Goal: Information Seeking & Learning: Learn about a topic

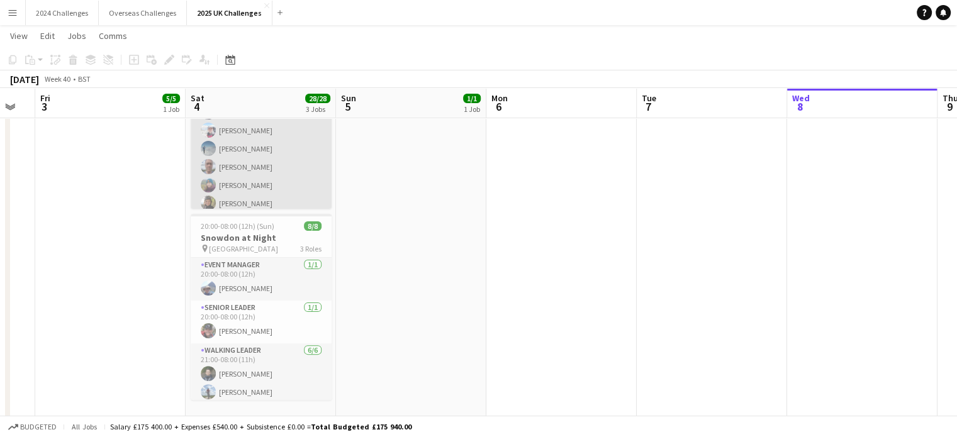
scroll to position [108, 0]
click at [249, 125] on app-card-role "Walking Leader 13/13 06:00-19:00 (13h) [PERSON_NAME] [PERSON_NAME] [PERSON_NAME…" at bounding box center [261, 208] width 141 height 269
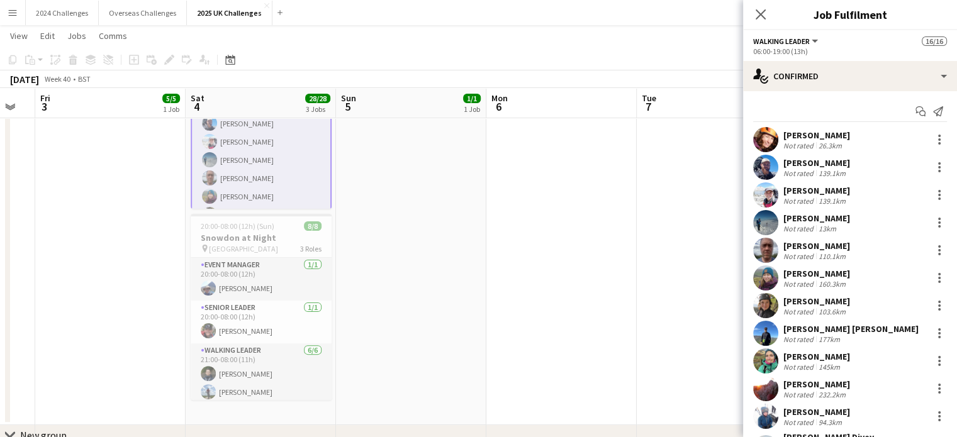
scroll to position [109, 0]
click at [830, 164] on div "[PERSON_NAME]" at bounding box center [816, 162] width 67 height 11
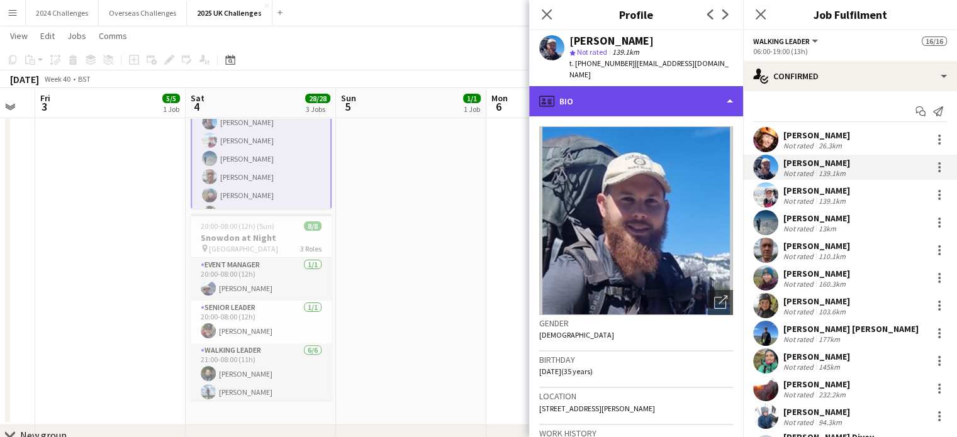
click at [732, 90] on div "profile Bio" at bounding box center [636, 101] width 214 height 30
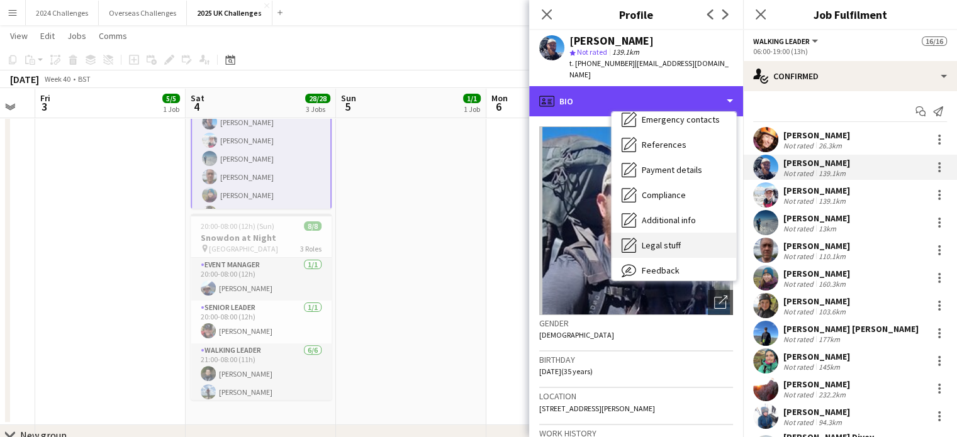
scroll to position [169, 0]
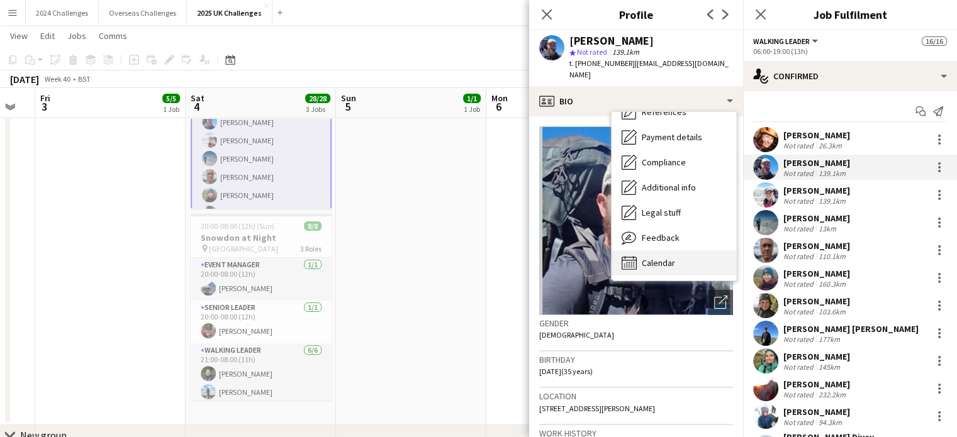
click at [667, 263] on span "Calendar" at bounding box center [658, 262] width 33 height 11
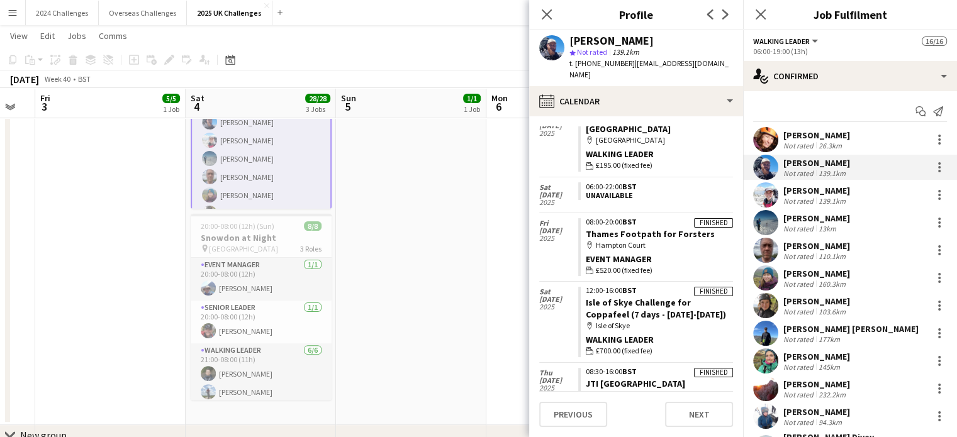
scroll to position [566, 0]
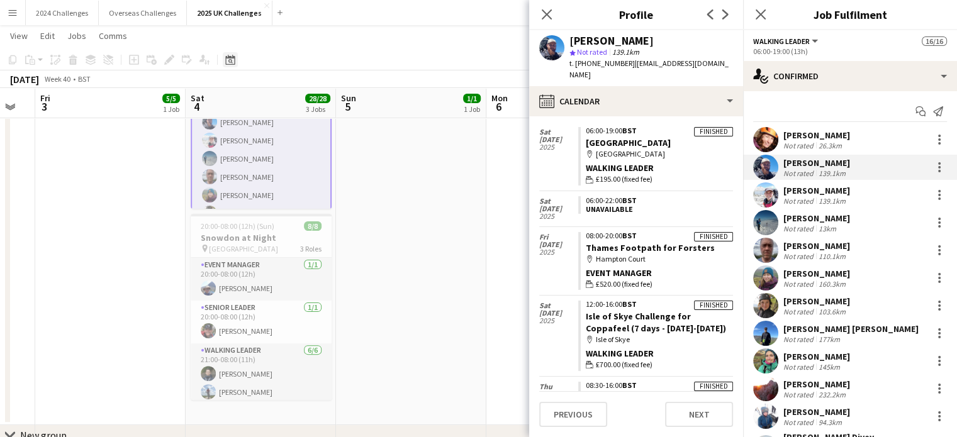
click at [233, 58] on icon at bounding box center [229, 60] width 9 height 10
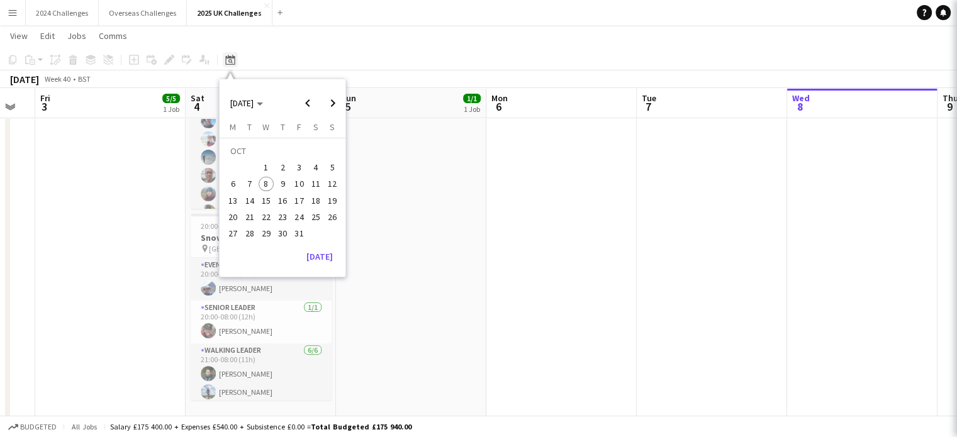
scroll to position [108, 0]
click at [315, 105] on span "Previous month" at bounding box center [307, 103] width 25 height 25
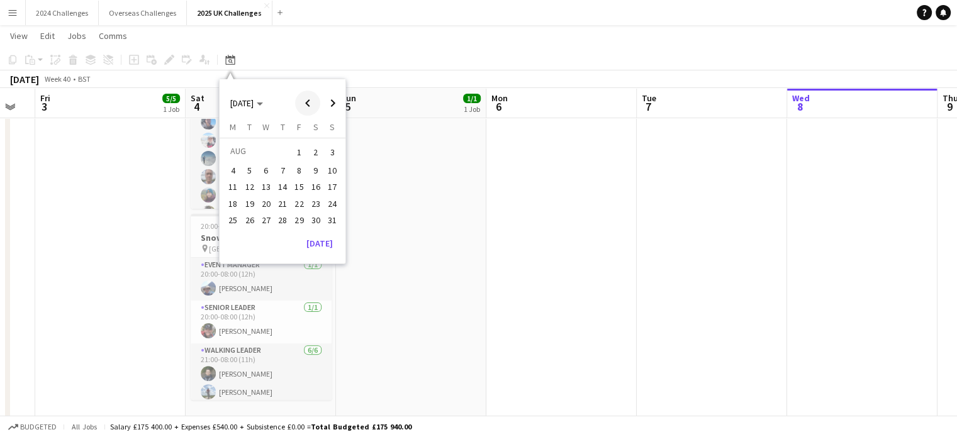
click at [315, 105] on span "Previous month" at bounding box center [307, 103] width 25 height 25
click at [296, 170] on span "6" at bounding box center [299, 170] width 15 height 15
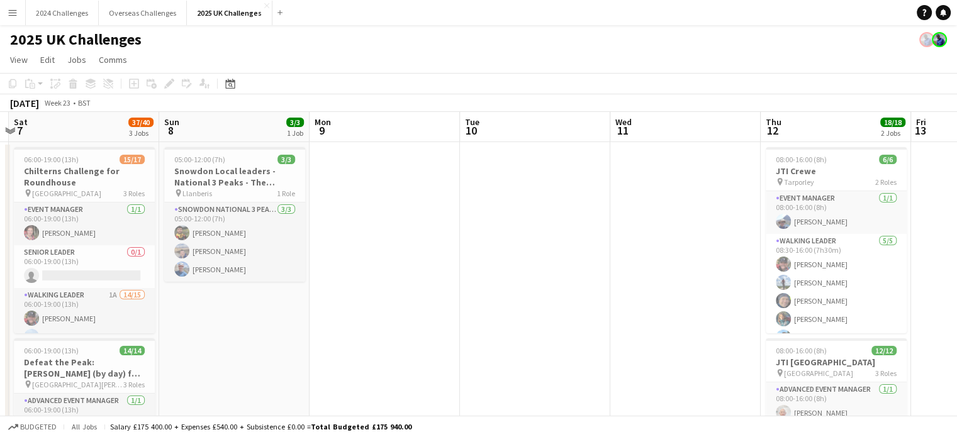
scroll to position [0, 382]
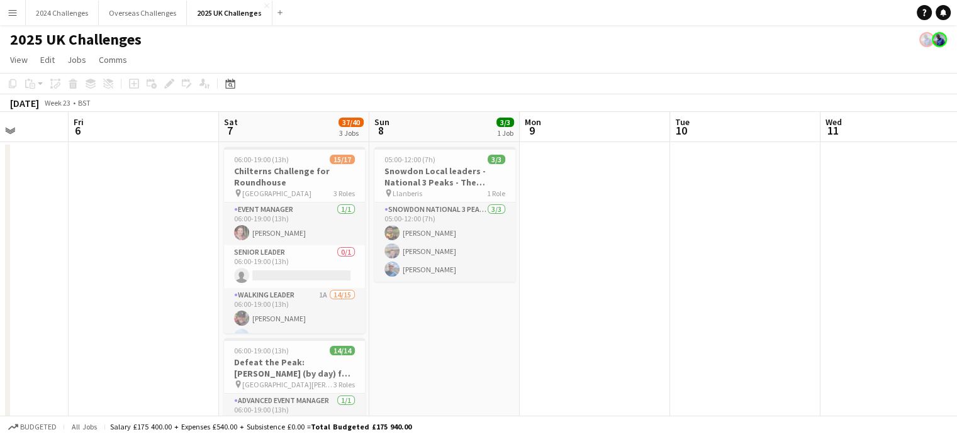
drag, startPoint x: 844, startPoint y: 332, endPoint x: 303, endPoint y: 298, distance: 542.0
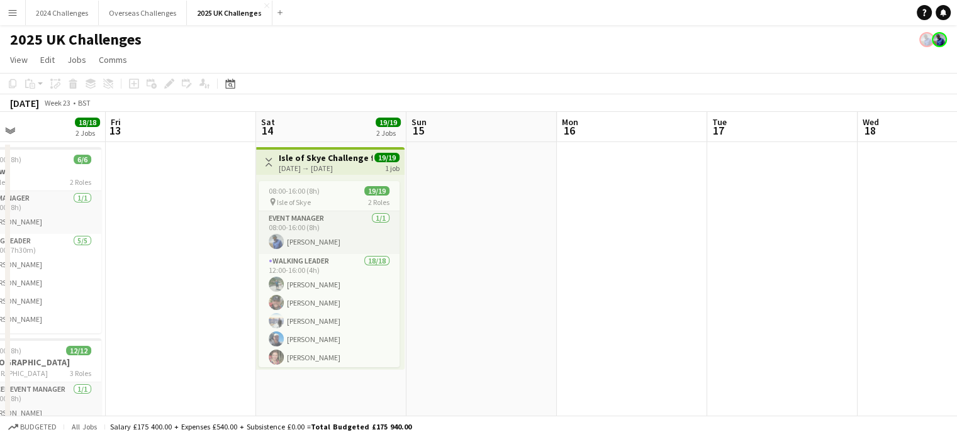
scroll to position [0, 513]
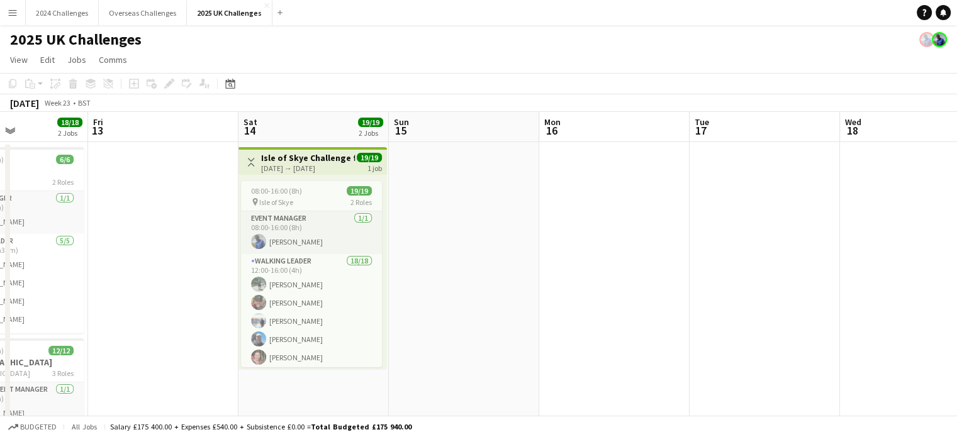
drag, startPoint x: 884, startPoint y: 265, endPoint x: 153, endPoint y: 226, distance: 731.3
click at [228, 79] on icon "Date picker" at bounding box center [230, 84] width 10 height 10
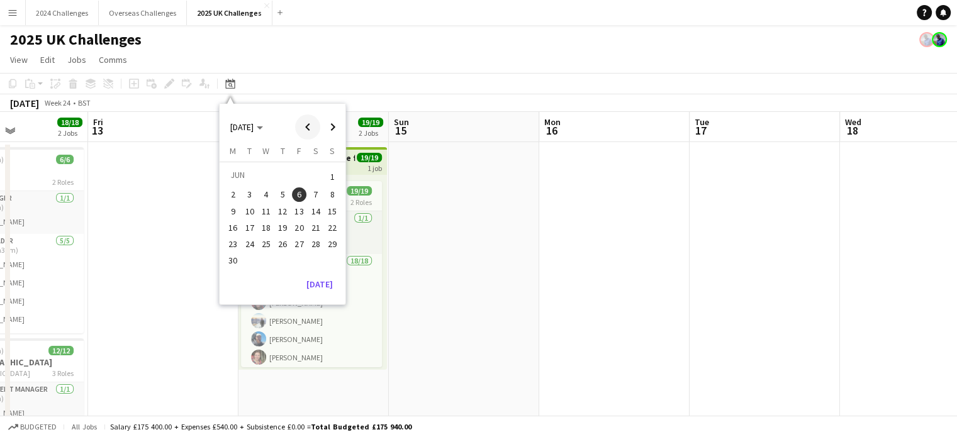
click at [308, 123] on span "Previous month" at bounding box center [307, 126] width 25 height 25
click at [306, 187] on button "9" at bounding box center [299, 194] width 16 height 16
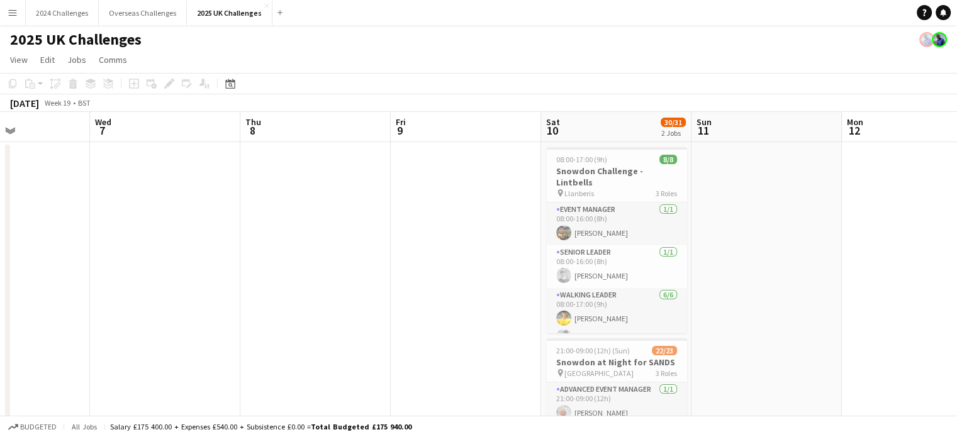
scroll to position [0, 594]
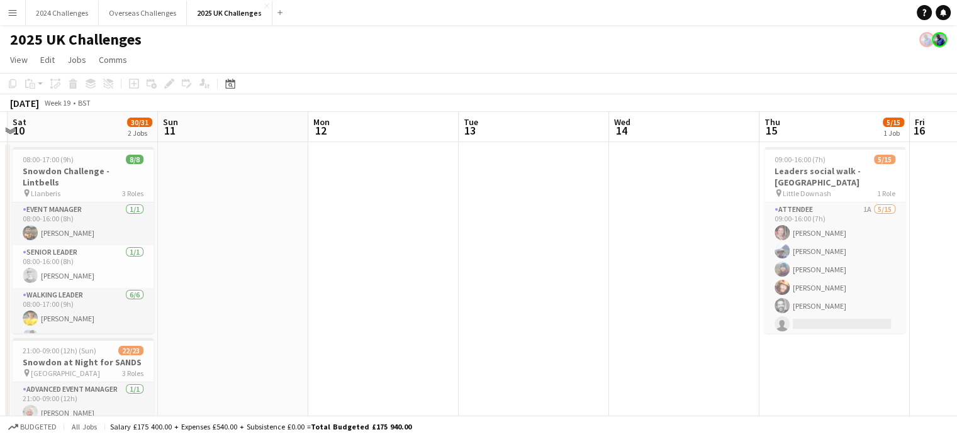
drag, startPoint x: 739, startPoint y: 291, endPoint x: 277, endPoint y: 281, distance: 462.4
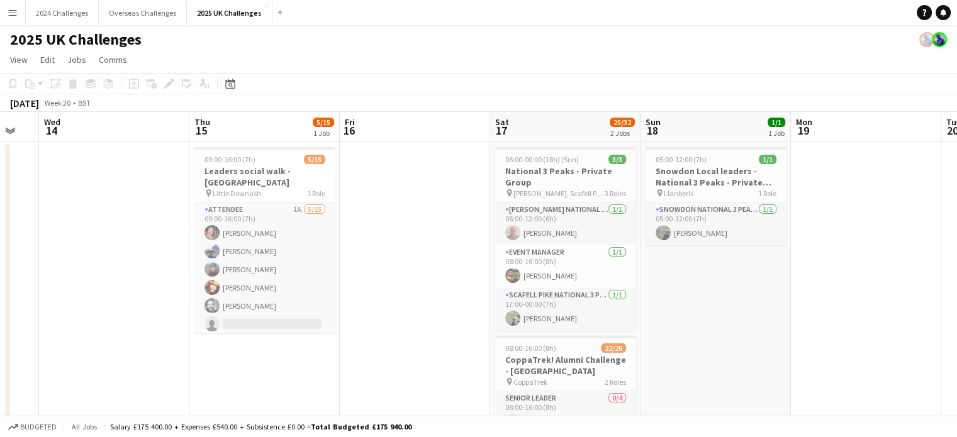
scroll to position [0, 432]
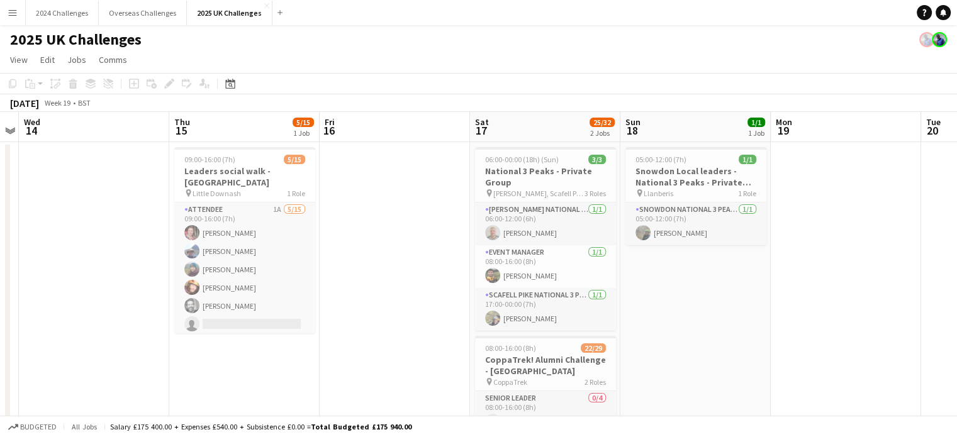
drag, startPoint x: 589, startPoint y: 240, endPoint x: 0, endPoint y: 214, distance: 590.0
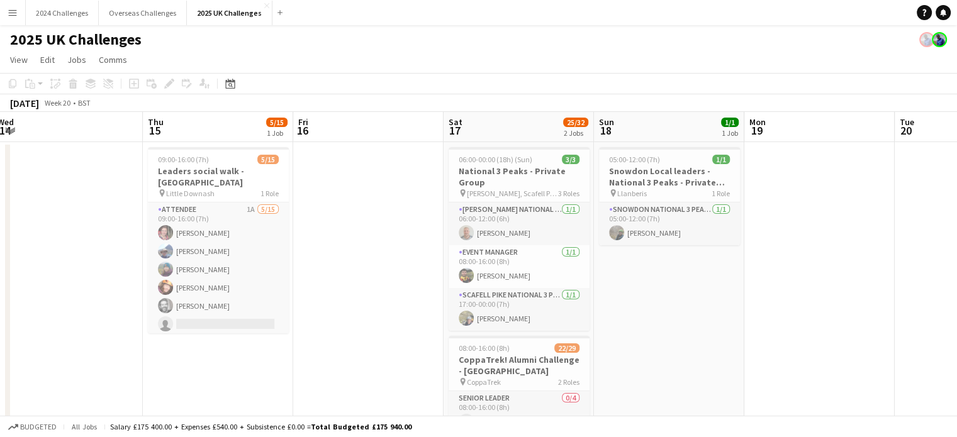
scroll to position [0, 506]
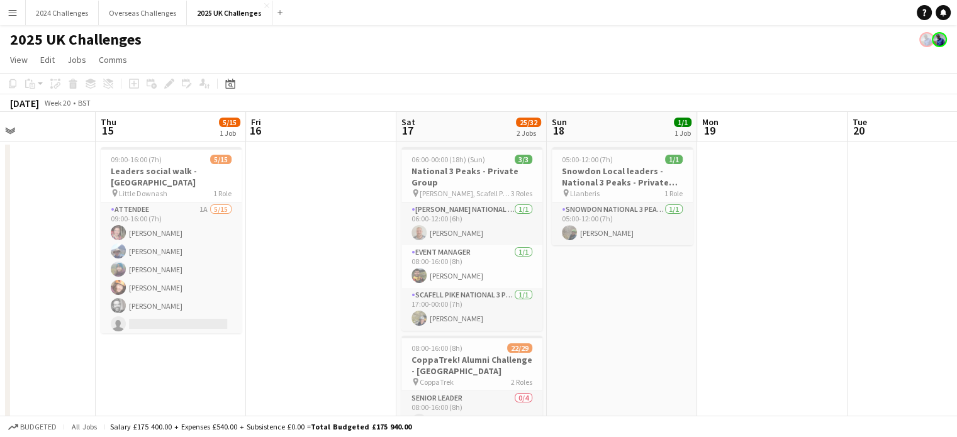
drag, startPoint x: 637, startPoint y: 321, endPoint x: 563, endPoint y: 319, distance: 74.2
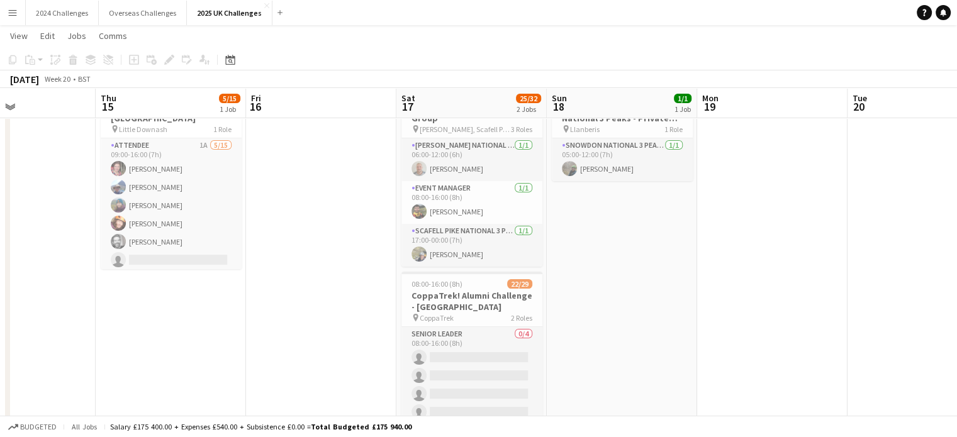
scroll to position [0, 0]
